Goal: Transaction & Acquisition: Purchase product/service

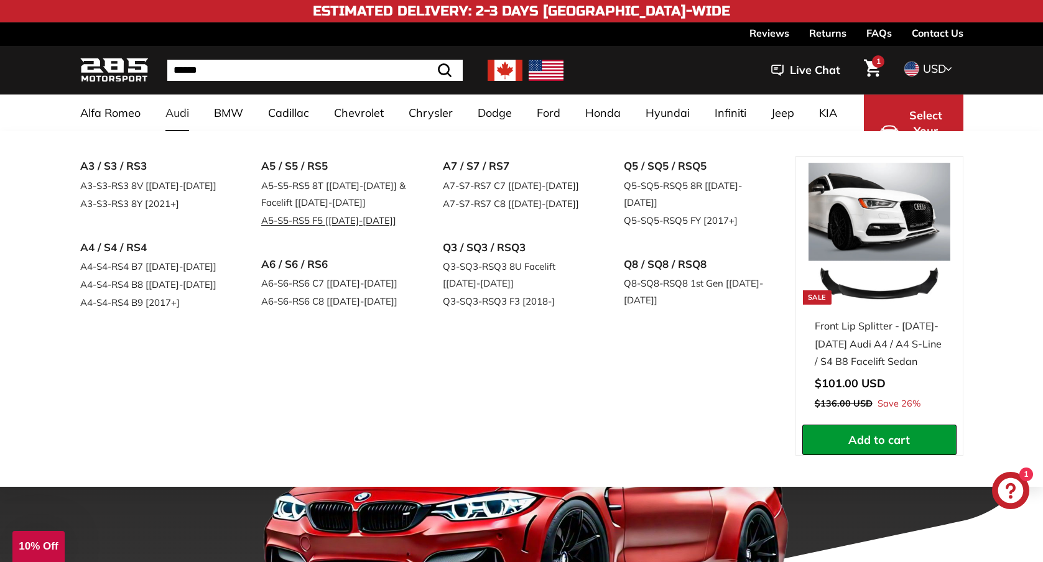
click at [321, 223] on link "A5-S5-RS5 F5 [[DATE]-[DATE]]" at bounding box center [334, 221] width 147 height 18
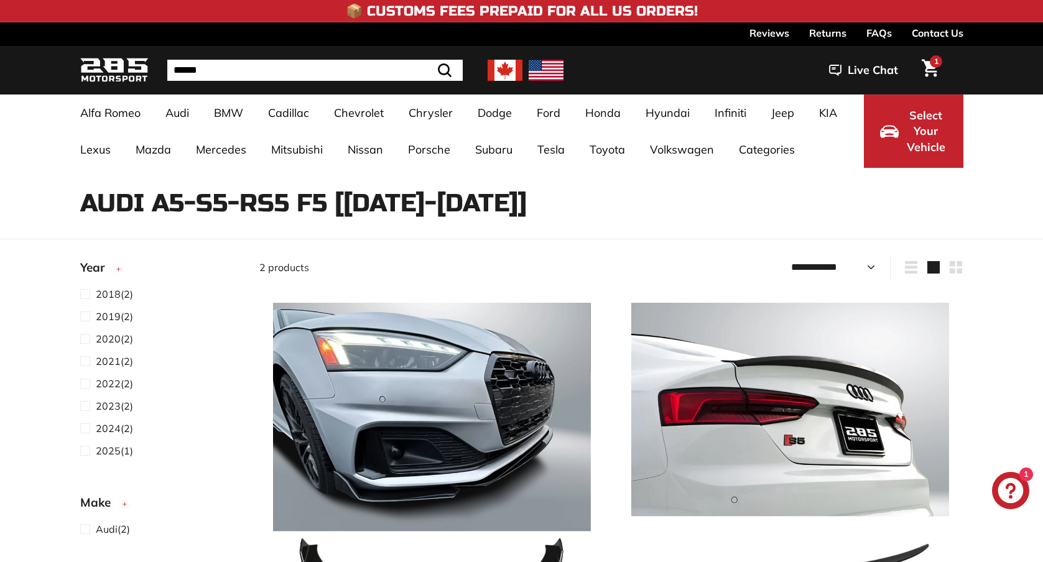
select select "**********"
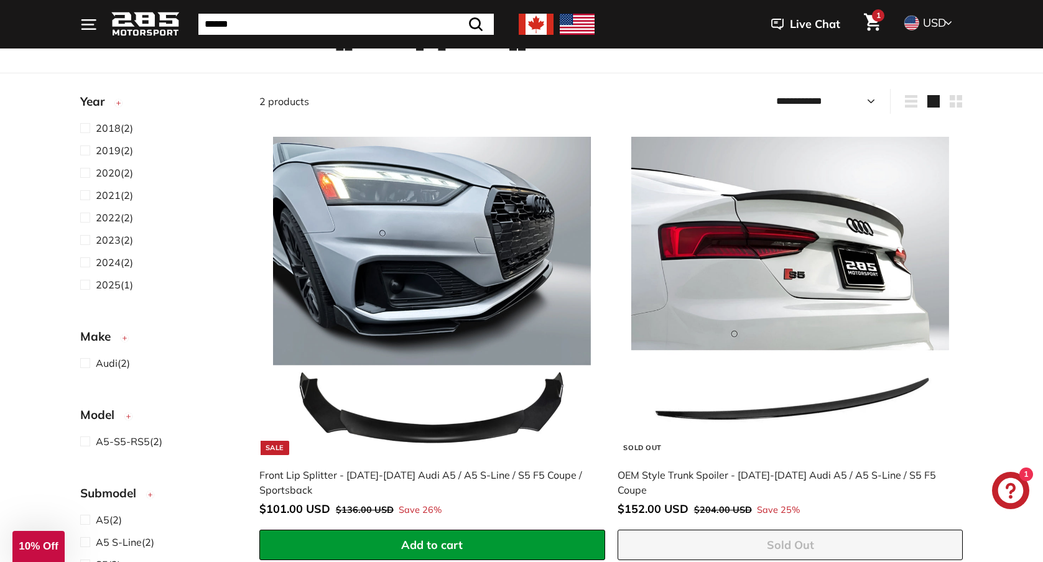
scroll to position [164, 0]
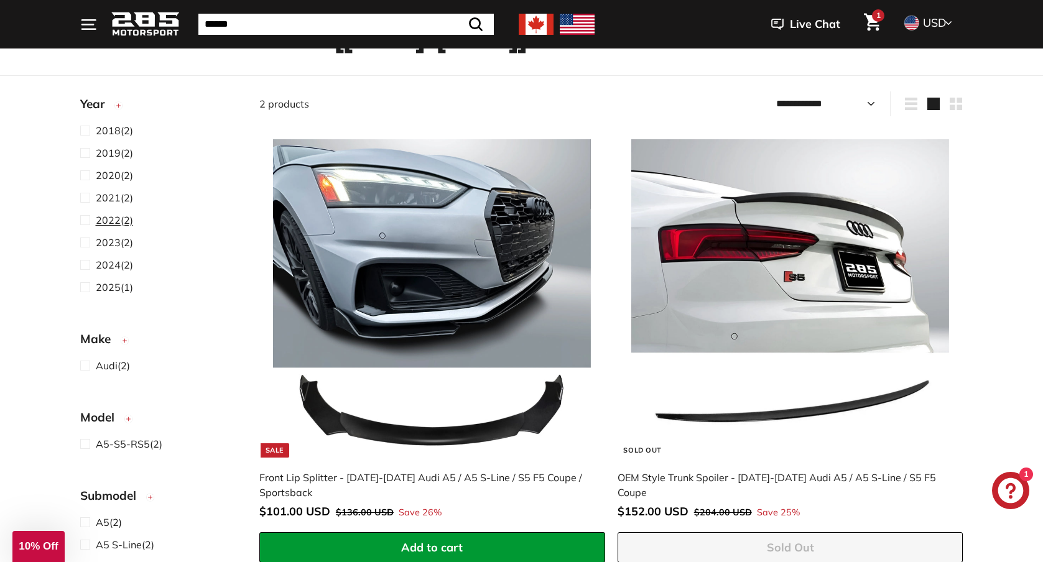
click at [82, 220] on span at bounding box center [88, 220] width 16 height 15
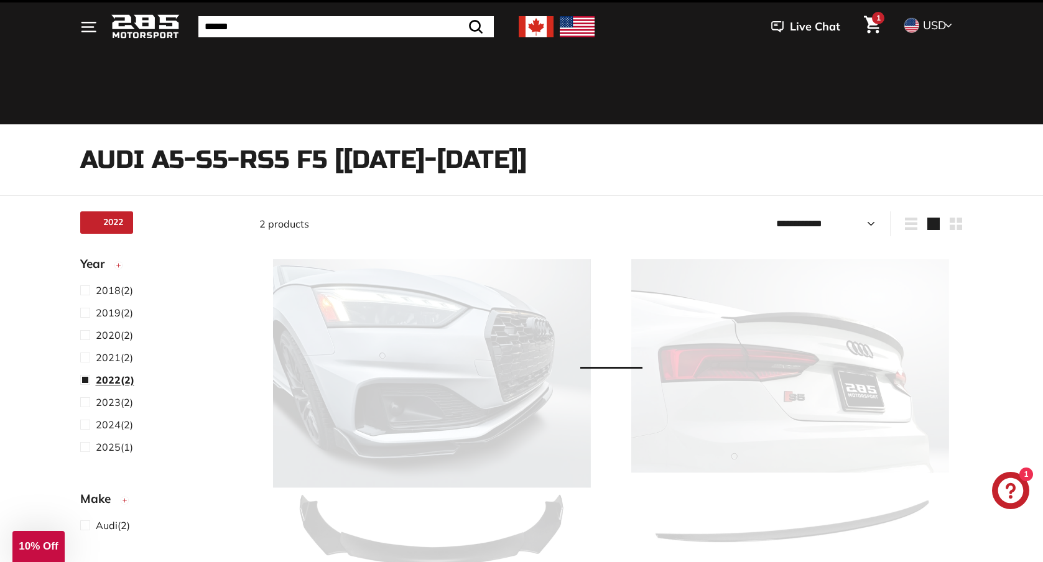
select select "**********"
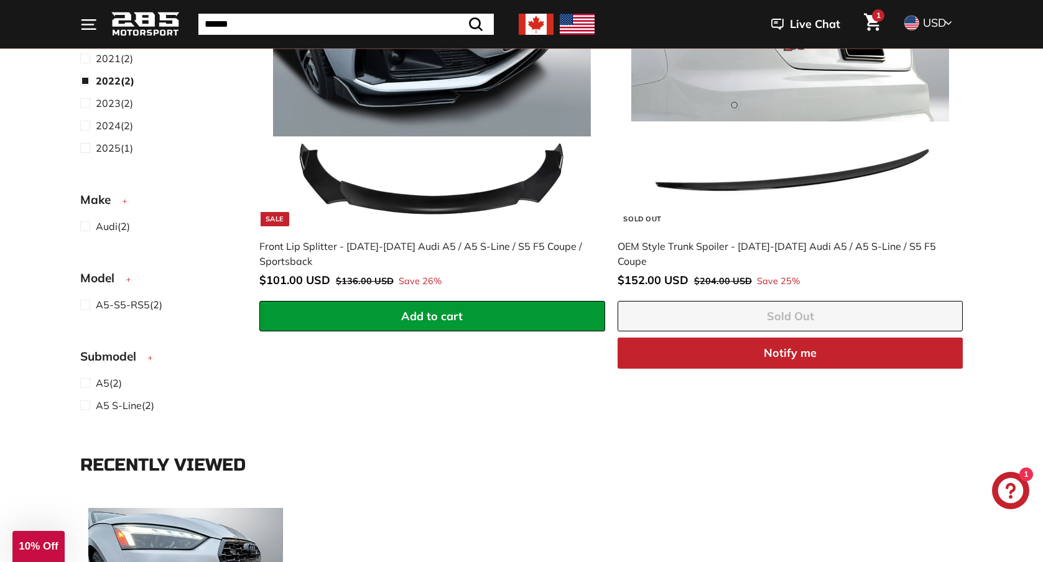
scroll to position [408, 0]
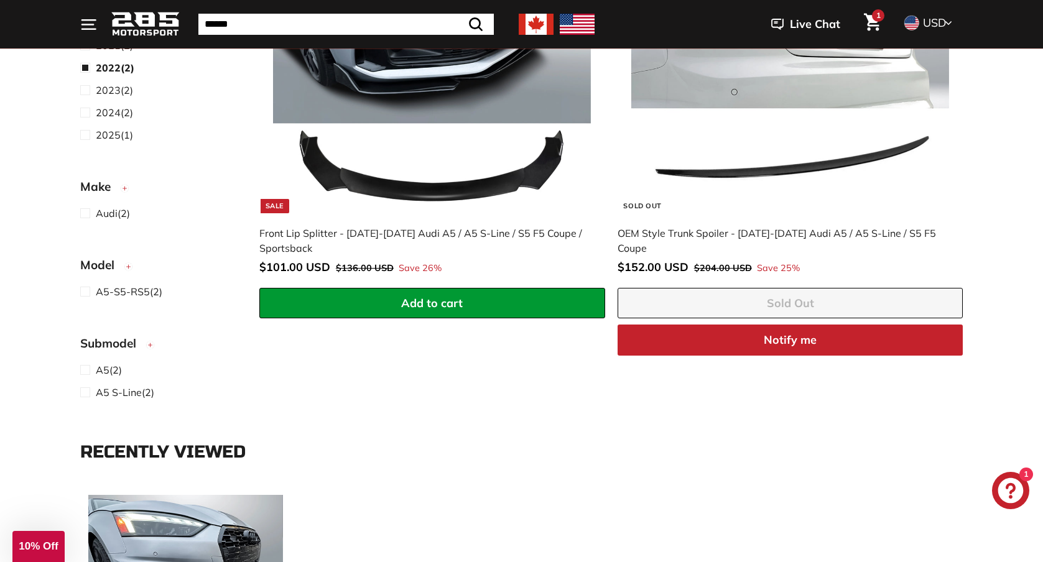
click at [342, 295] on button "Add to cart" at bounding box center [432, 303] width 346 height 31
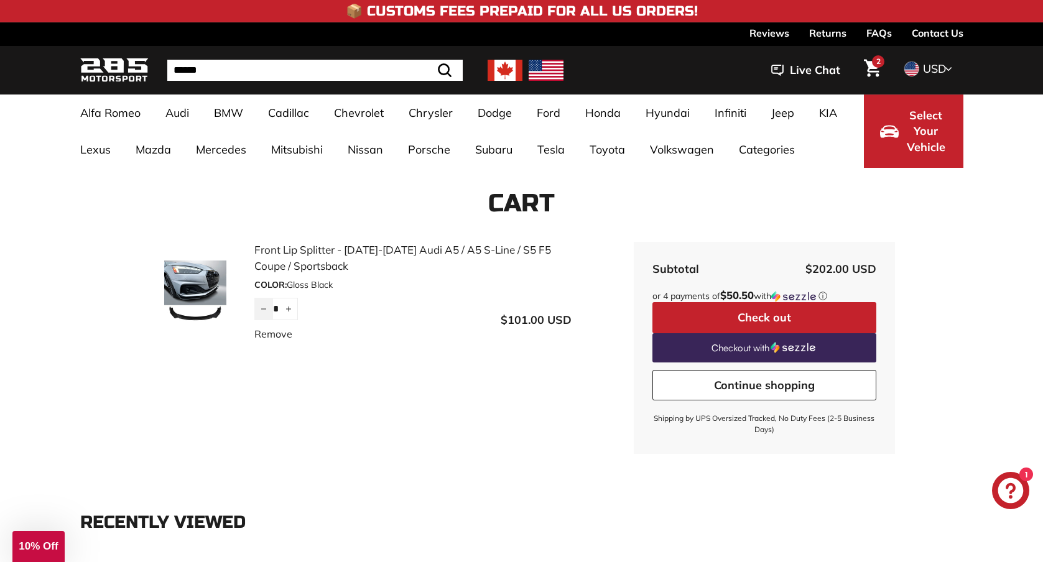
click at [261, 315] on button "−" at bounding box center [263, 309] width 19 height 22
type input "*"
click at [363, 357] on div "Front Lip Splitter - 2018-2025 Audi A5 / A5 S-Line / S5 F5 Coupe / Sportsback C…" at bounding box center [391, 304] width 485 height 124
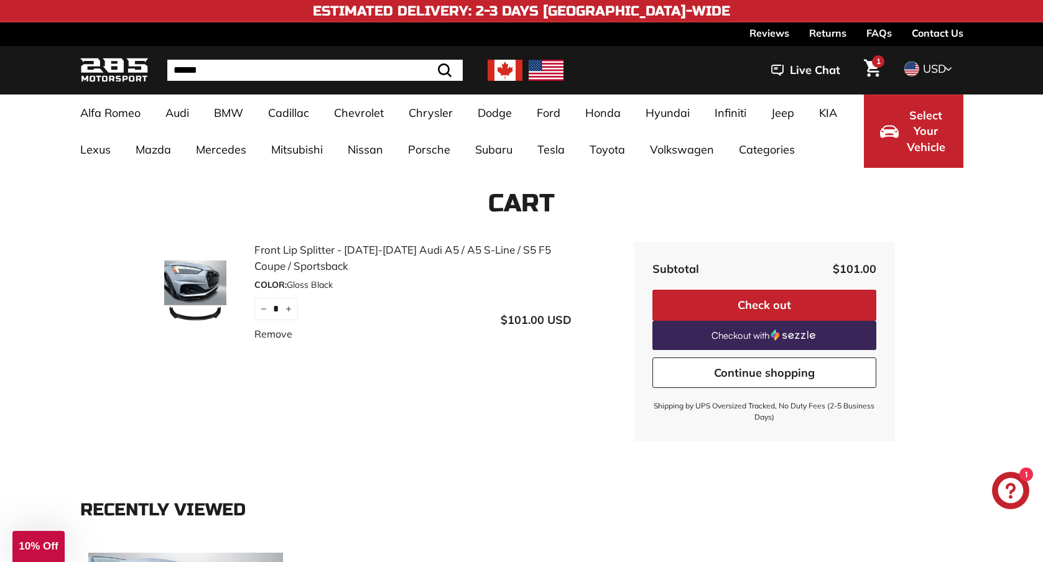
click at [872, 68] on icon "Cart" at bounding box center [872, 68] width 17 height 17
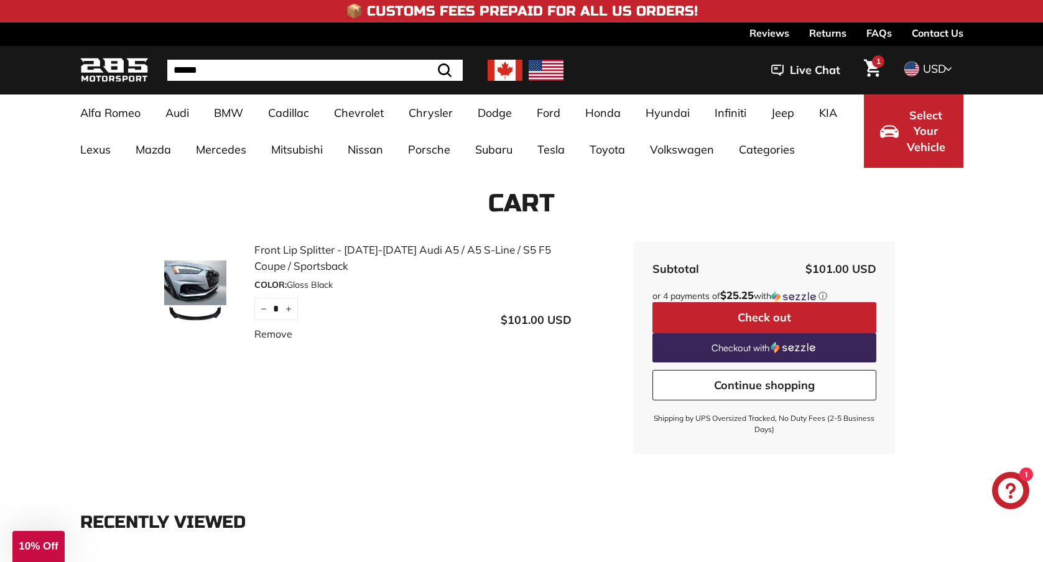
click at [896, 144] on button "Select Your Vehicle" at bounding box center [914, 131] width 100 height 73
click at [911, 139] on span "Select Your Vehicle" at bounding box center [926, 132] width 42 height 48
click at [924, 138] on span "Select Your Vehicle" at bounding box center [926, 132] width 42 height 48
click at [867, 70] on icon "Cart" at bounding box center [872, 68] width 17 height 17
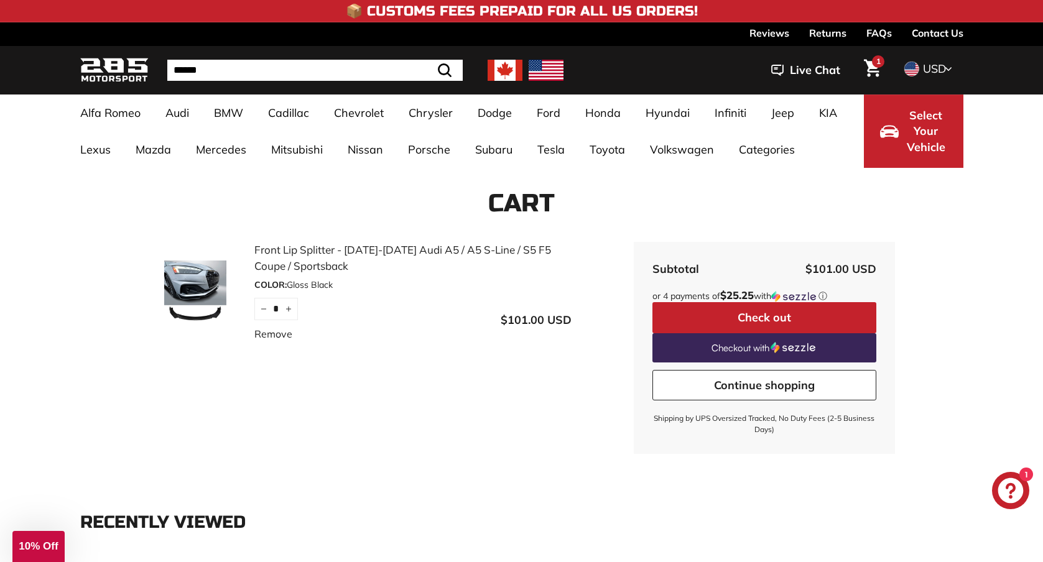
click at [721, 320] on button "Check out" at bounding box center [765, 317] width 224 height 31
click at [877, 58] on span "1" at bounding box center [879, 61] width 4 height 7
